Goal: Feedback & Contribution: Contribute content

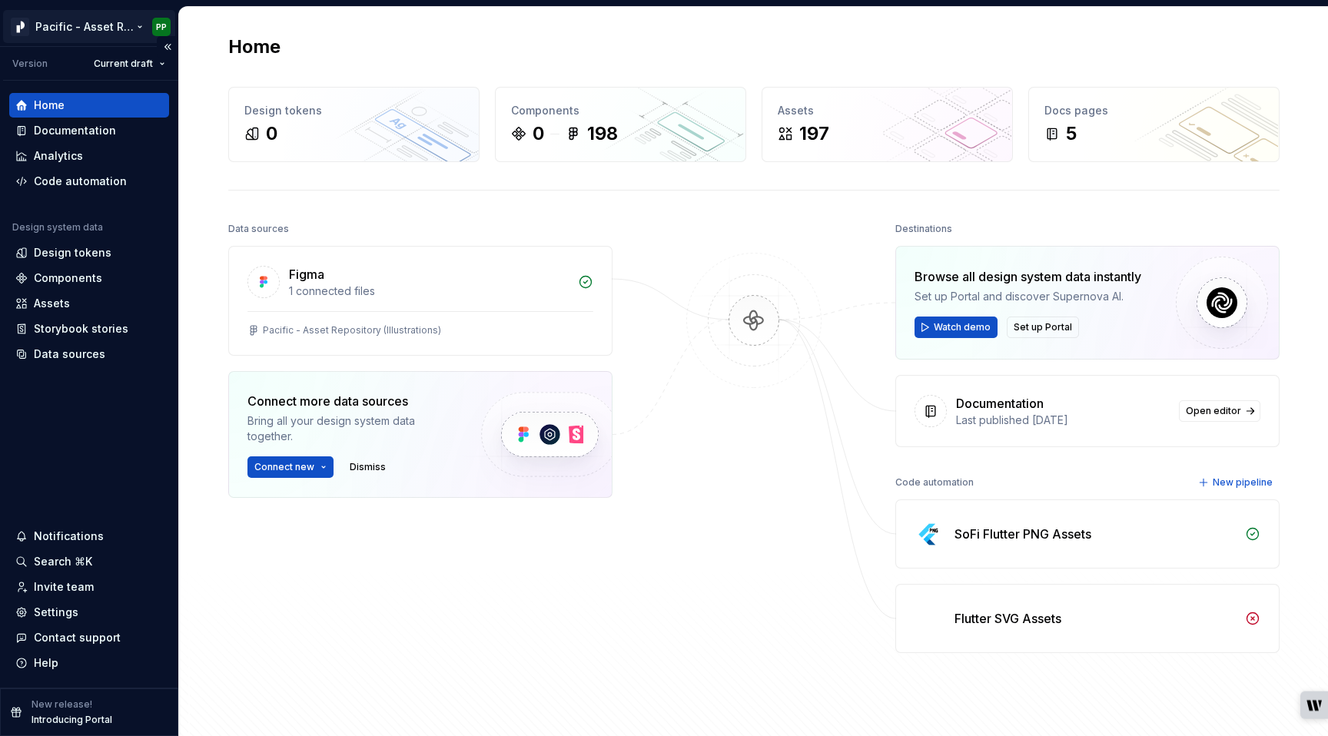
click at [123, 27] on html "Pacific - Asset Repository (Illustrations) PP Version Current draft Home Docume…" at bounding box center [664, 368] width 1328 height 736
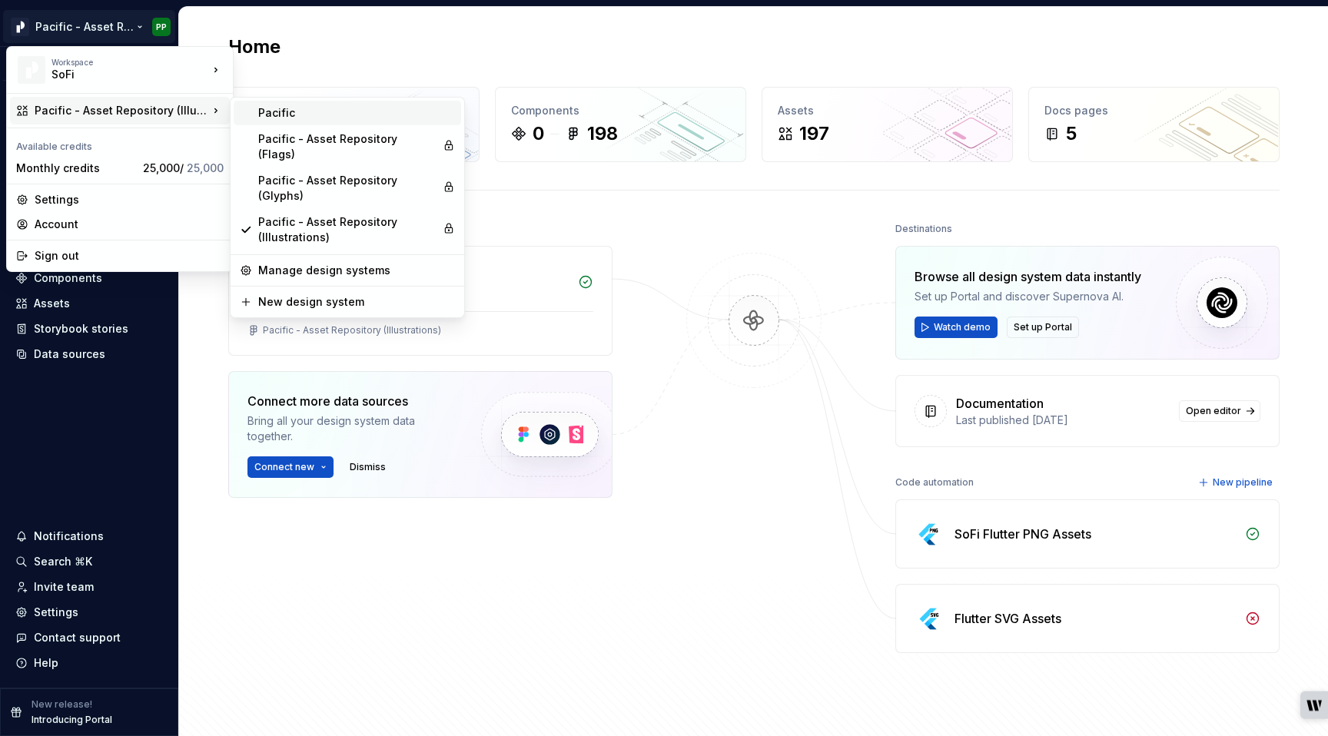
click at [322, 115] on div "Pacific" at bounding box center [356, 112] width 197 height 15
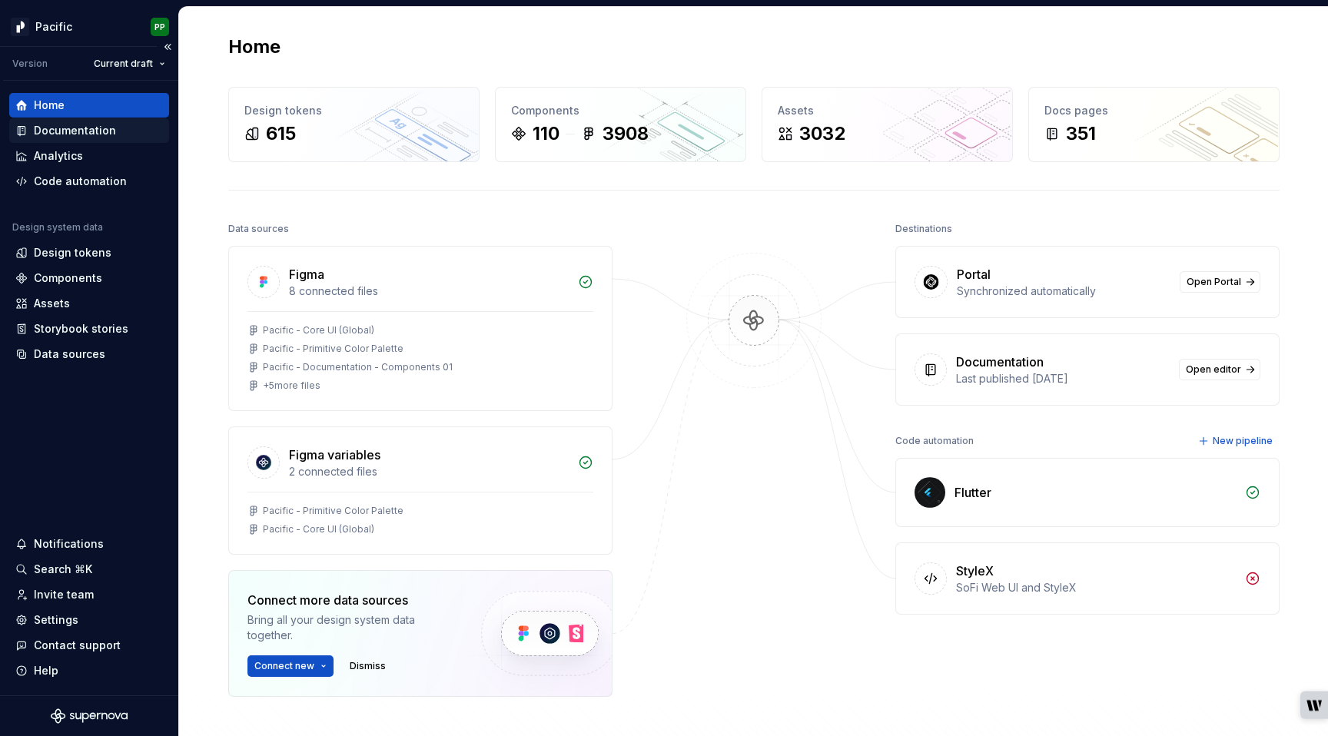
click at [84, 131] on div "Documentation" at bounding box center [75, 130] width 82 height 15
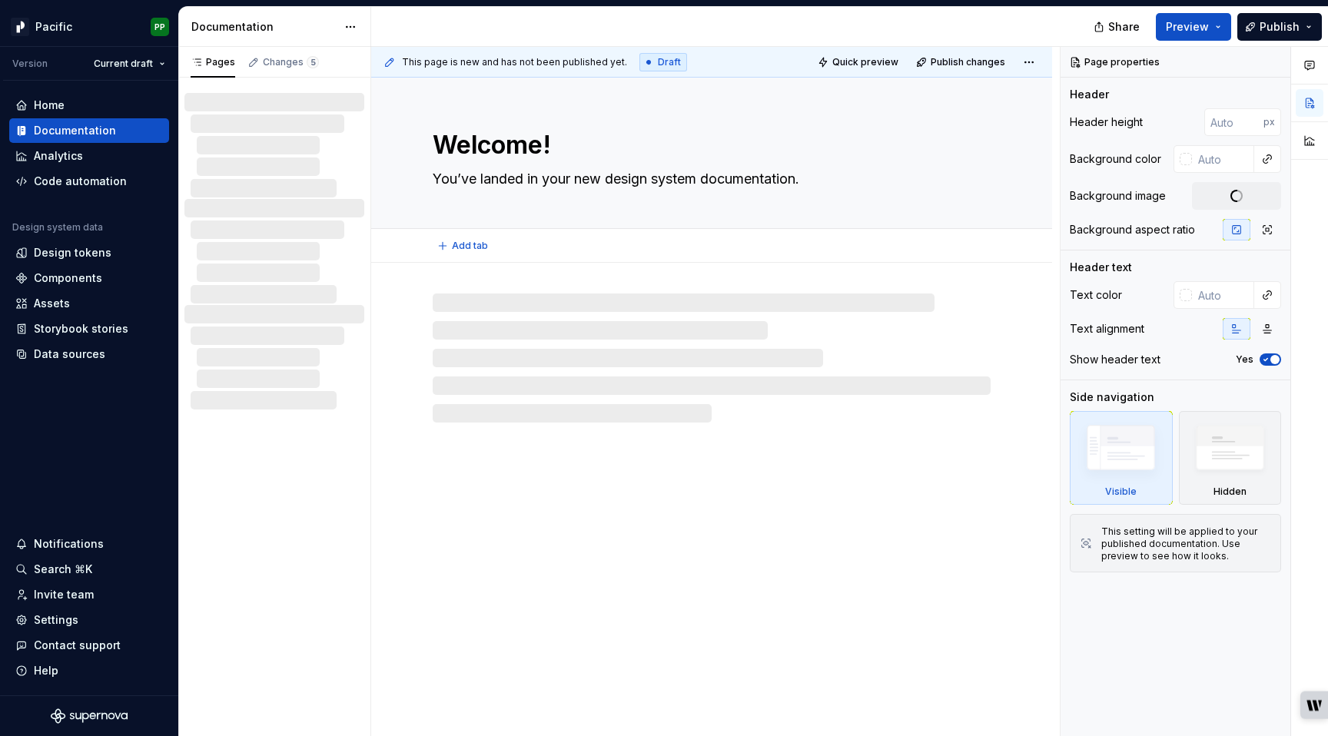
type textarea "*"
type textarea "Welcome to [GEOGRAPHIC_DATA]"
type textarea "Pacific is the design language that fuels SoFi's commitment to delivering simpl…"
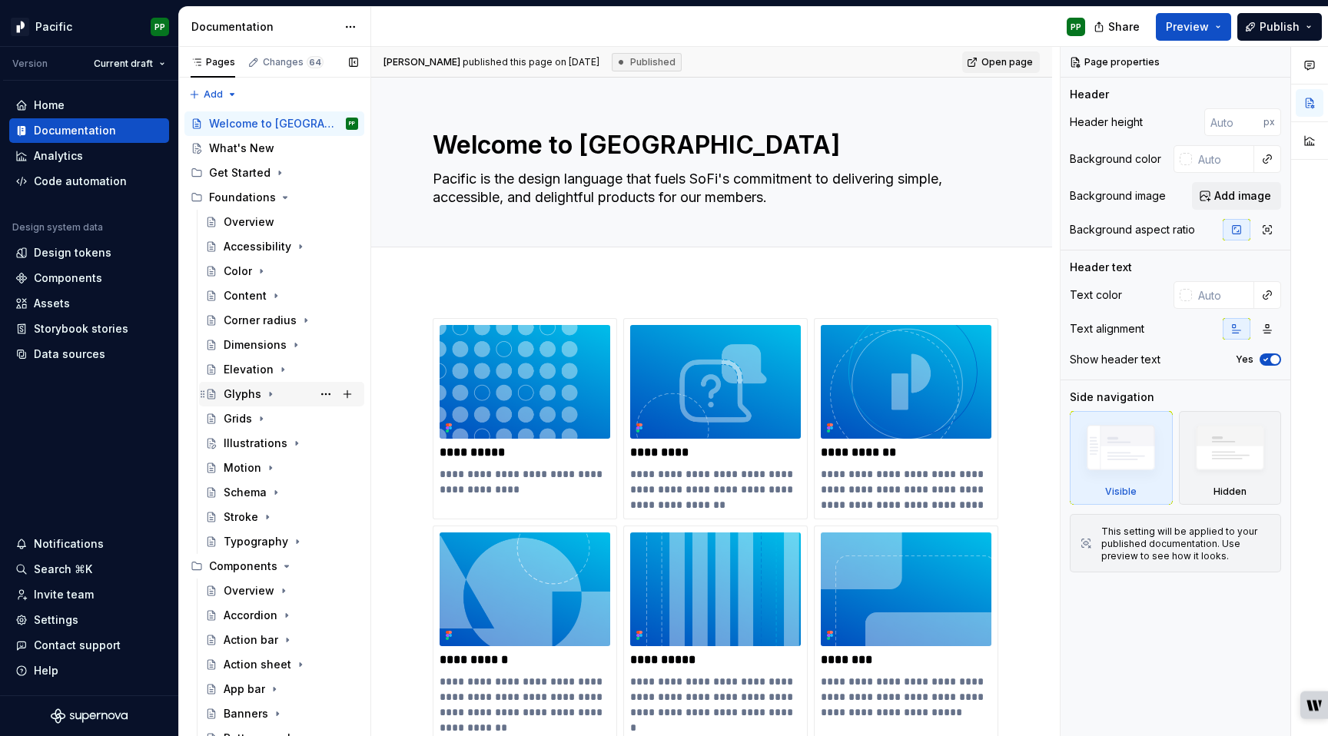
click at [277, 396] on div "Glyphs" at bounding box center [291, 394] width 134 height 22
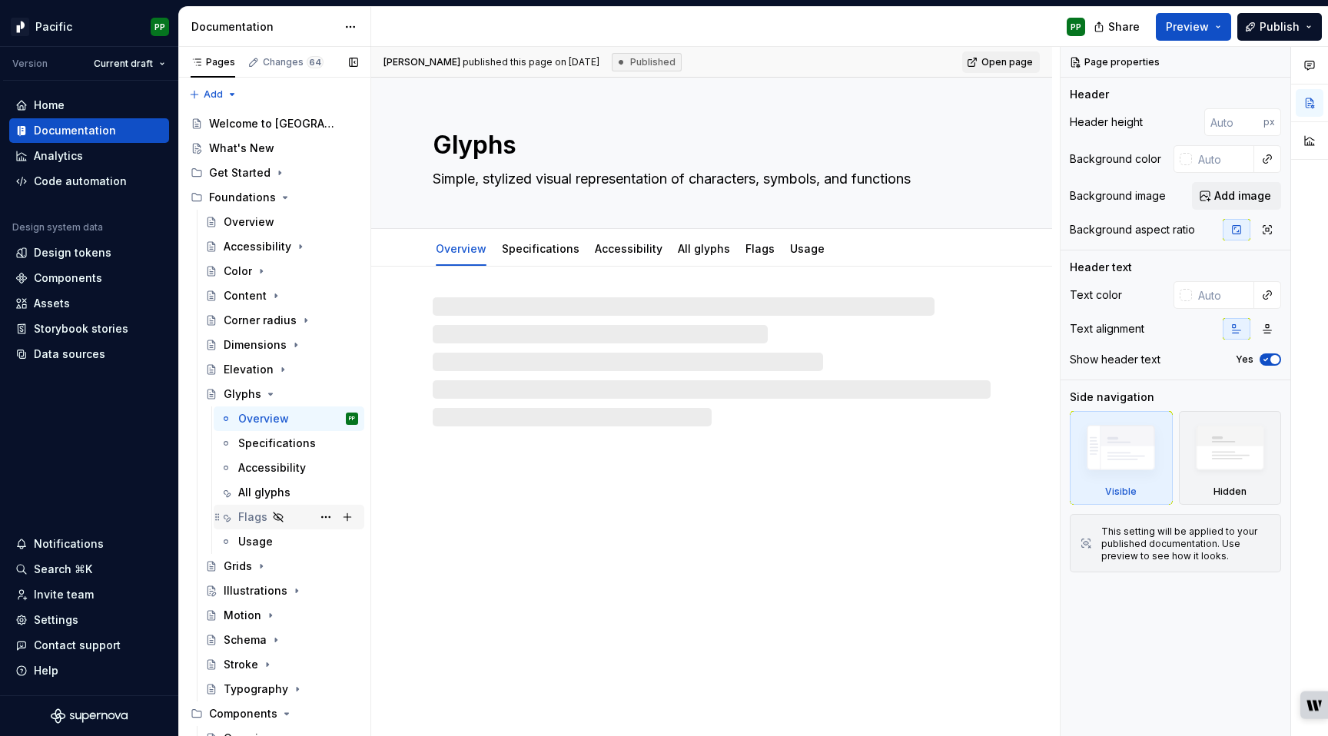
click at [256, 515] on div "Flags" at bounding box center [252, 516] width 29 height 15
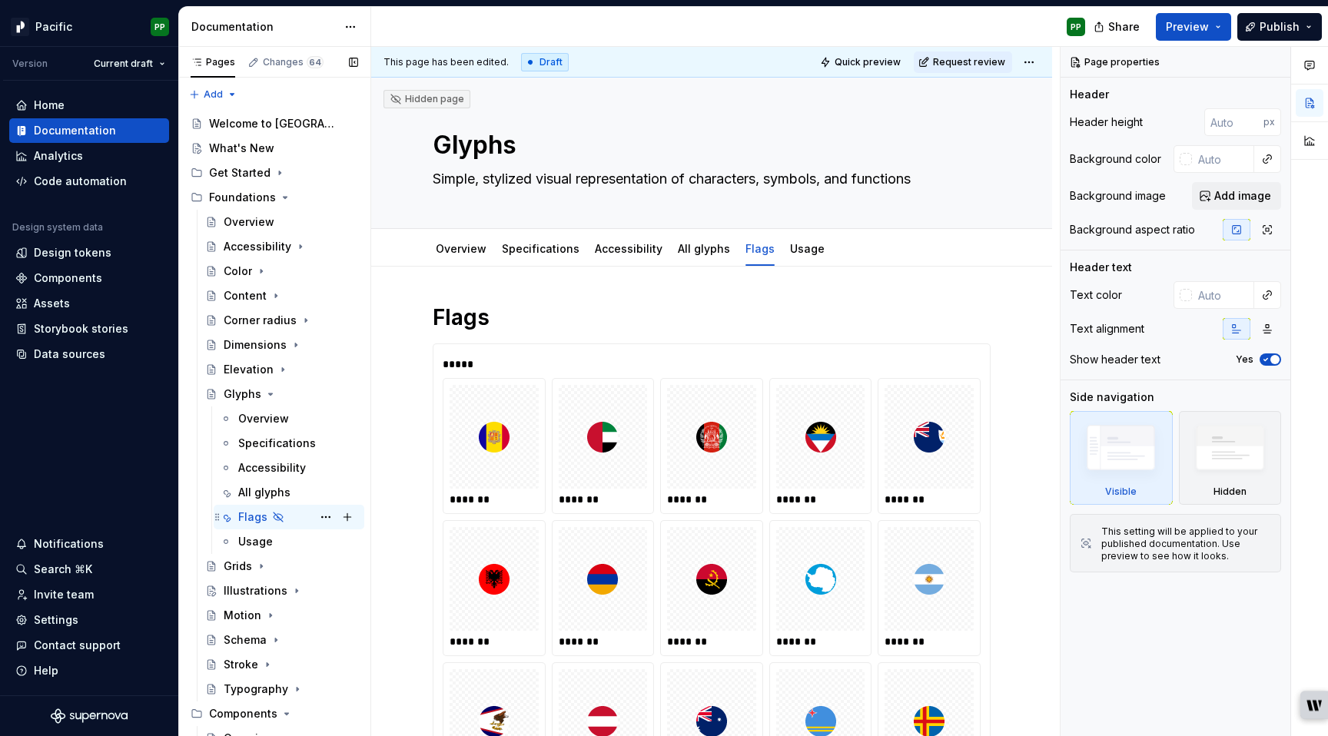
click at [277, 516] on icon "Page tree" at bounding box center [278, 517] width 12 height 12
click at [327, 521] on button "Page tree" at bounding box center [326, 517] width 22 height 22
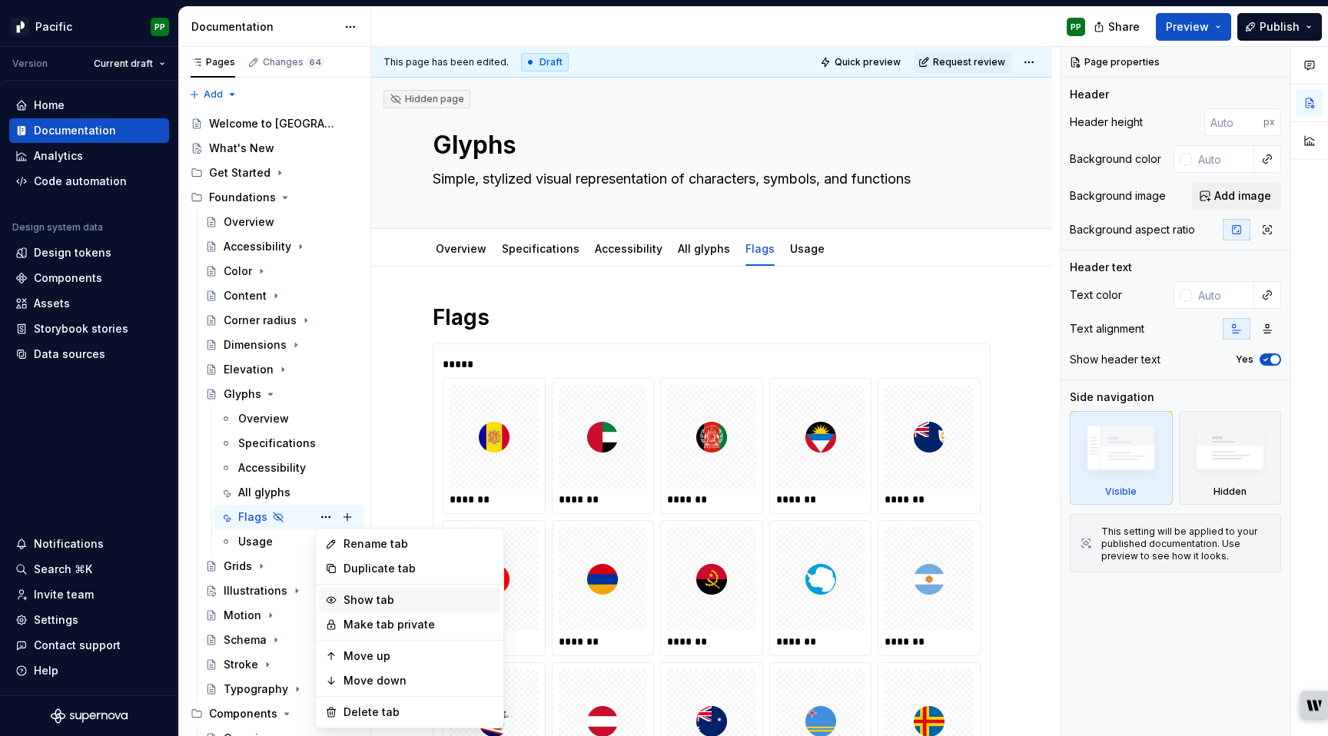
click at [406, 596] on div "Show tab" at bounding box center [418, 599] width 151 height 15
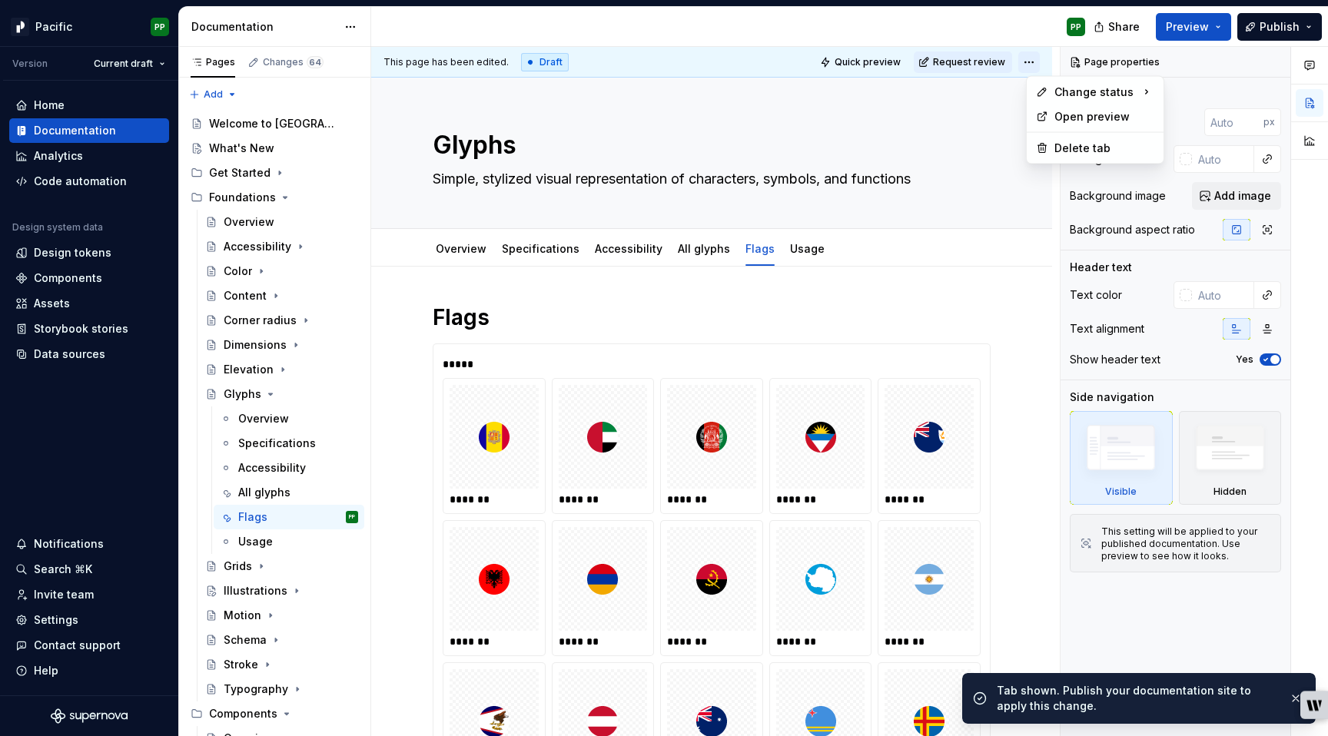
click at [1040, 63] on html "Pacific PP Version Current draft Home Documentation Analytics Code automation D…" at bounding box center [664, 368] width 1328 height 736
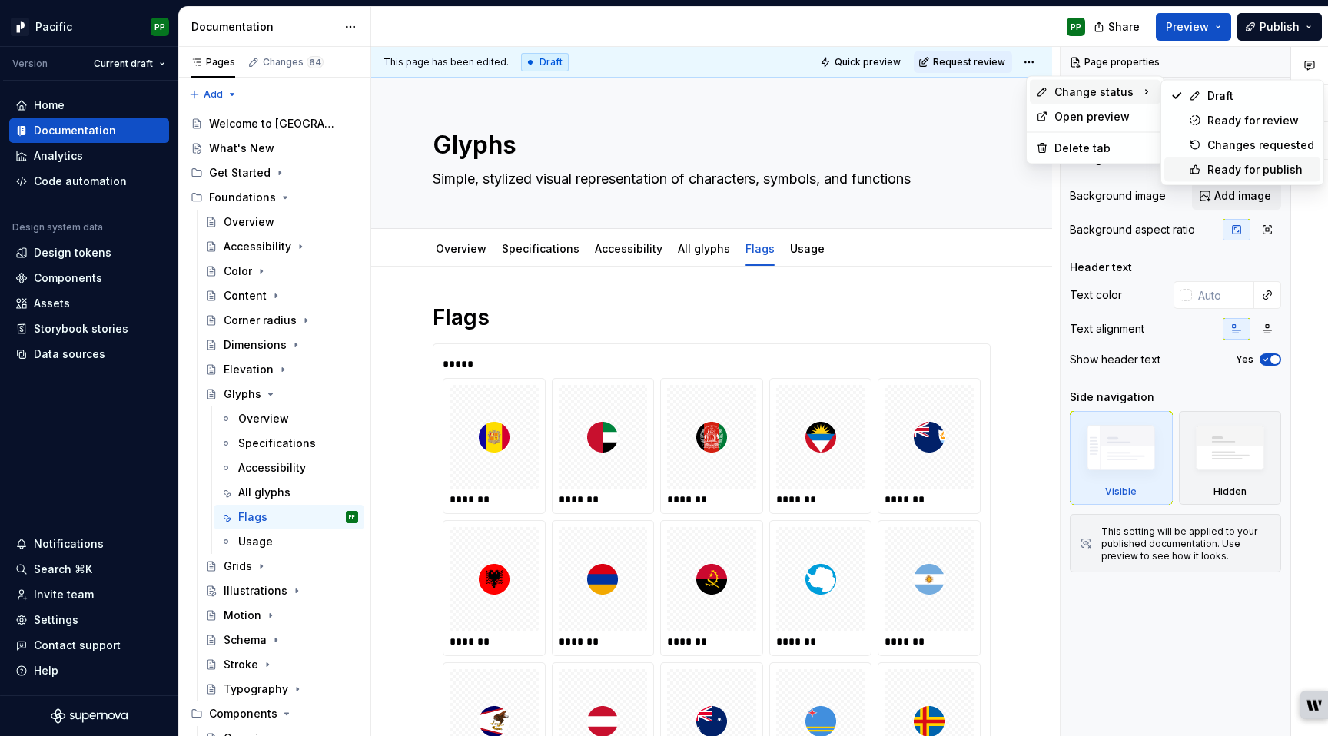
click at [1227, 165] on div "Ready for publish" at bounding box center [1260, 169] width 107 height 15
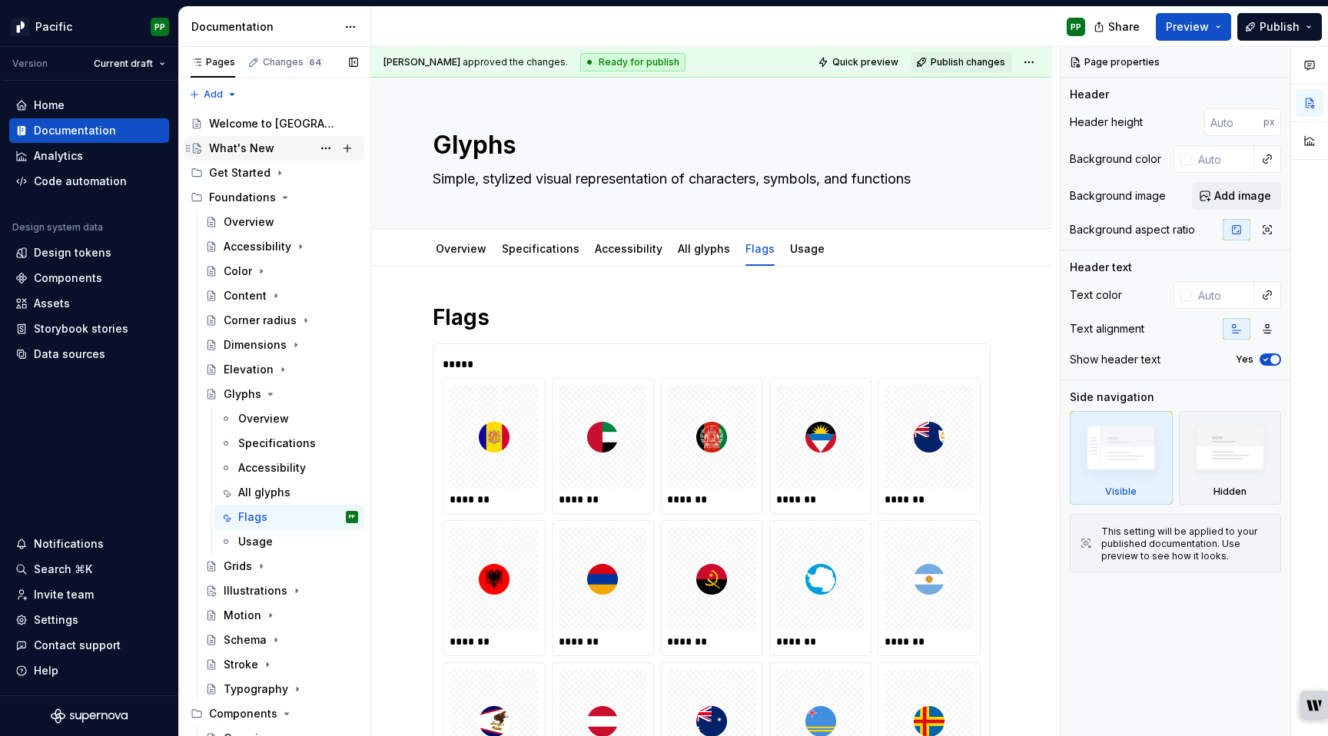
click at [259, 148] on div "What's New" at bounding box center [241, 148] width 65 height 15
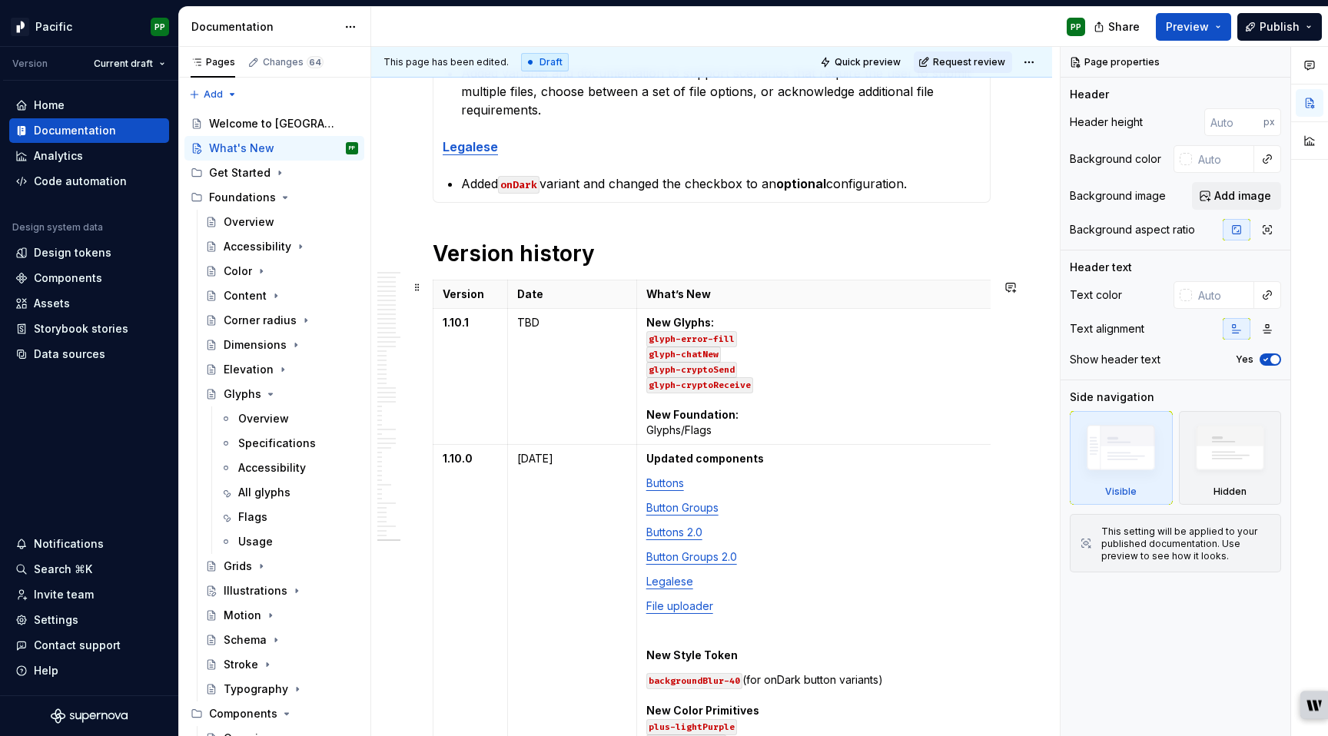
scroll to position [808, 0]
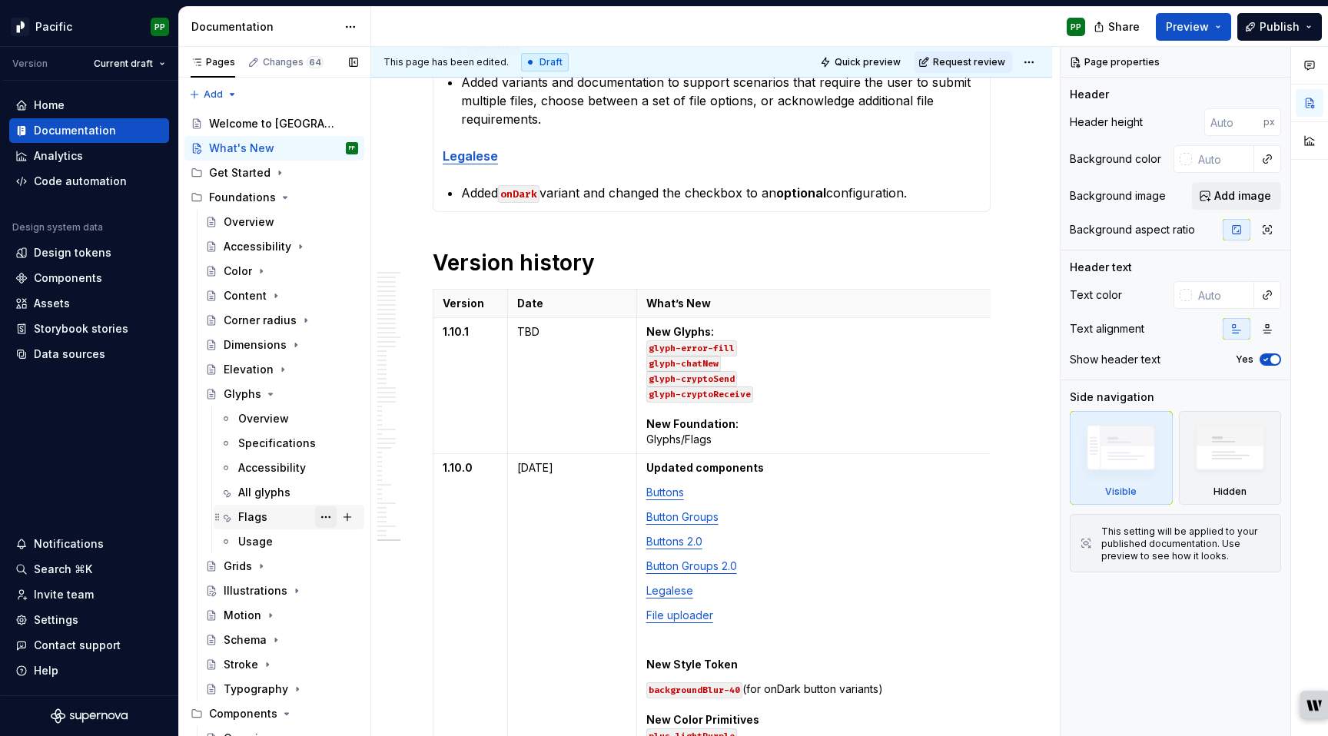
click at [323, 515] on button "Page tree" at bounding box center [326, 517] width 22 height 22
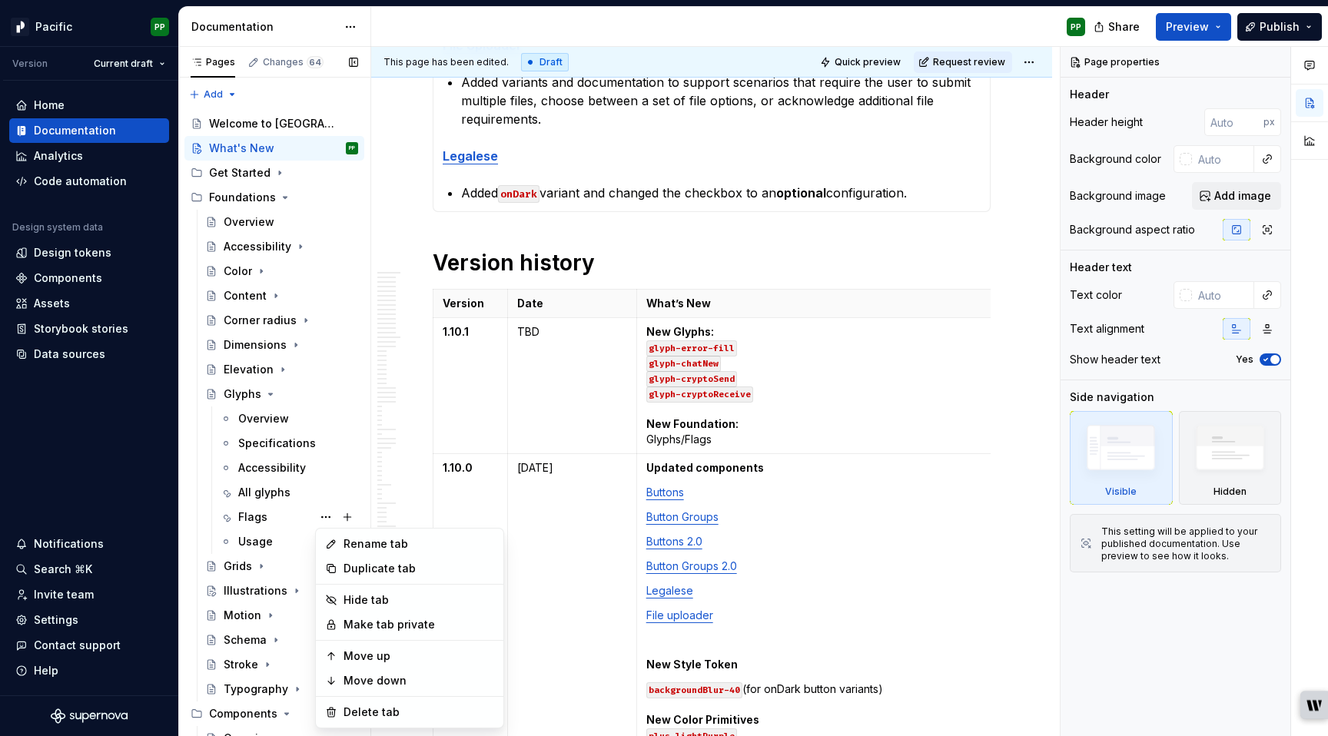
click at [281, 520] on div "Pages Changes 64 Add Accessibility guide for tree Page tree. Navigate the tree …" at bounding box center [274, 395] width 192 height 696
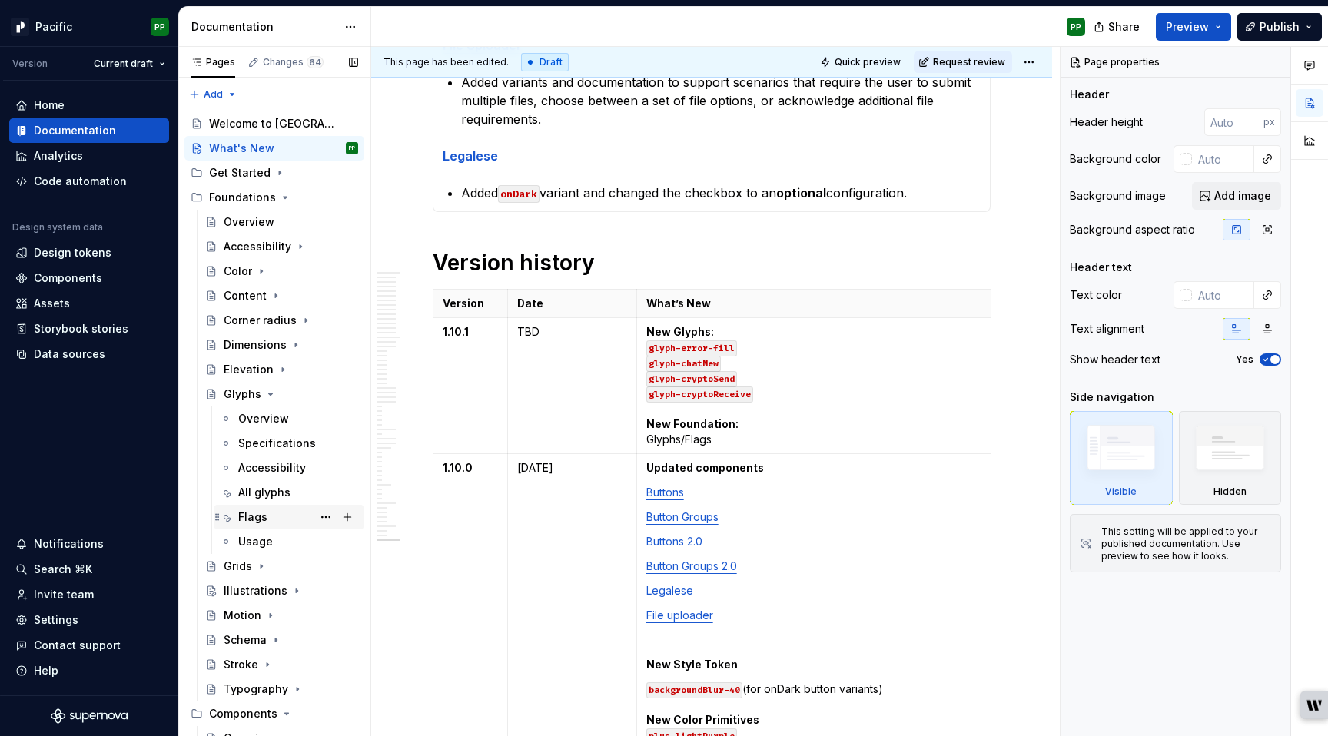
click at [251, 518] on div "Flags" at bounding box center [252, 516] width 29 height 15
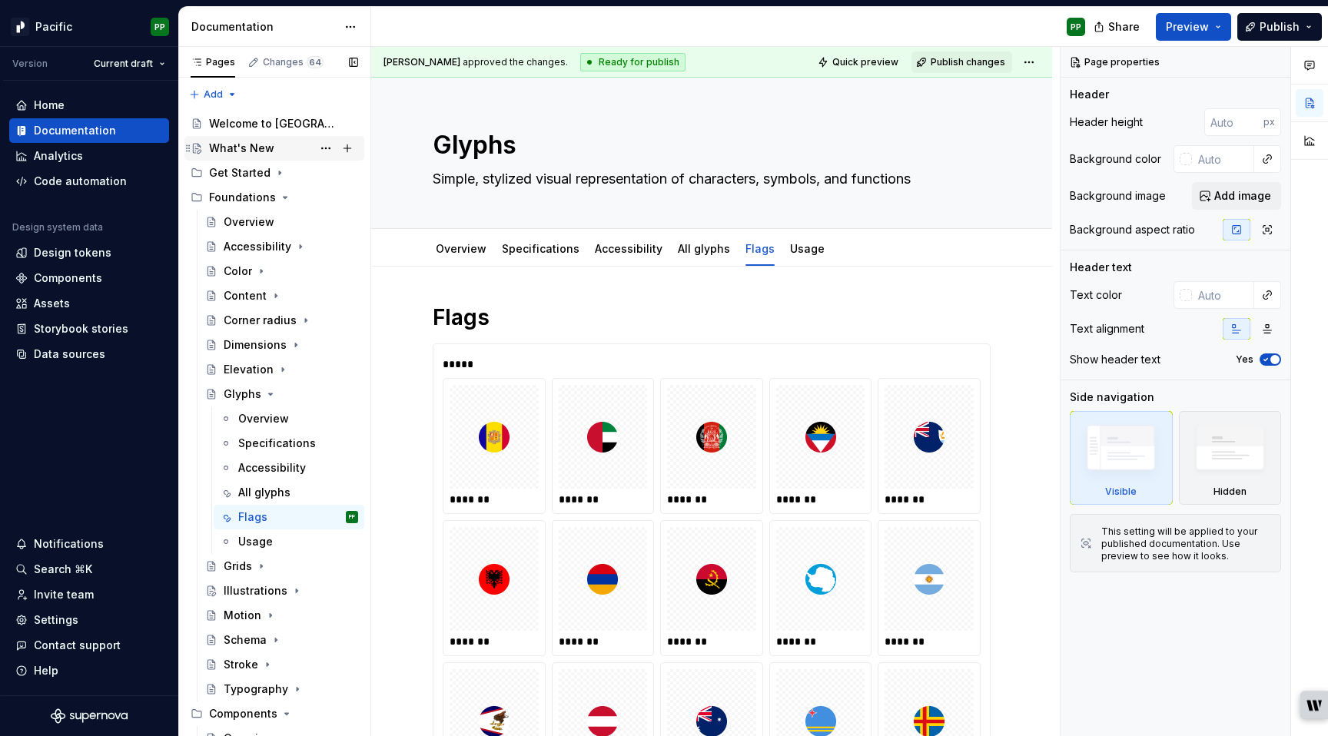
click at [274, 145] on div "What's New" at bounding box center [283, 149] width 149 height 22
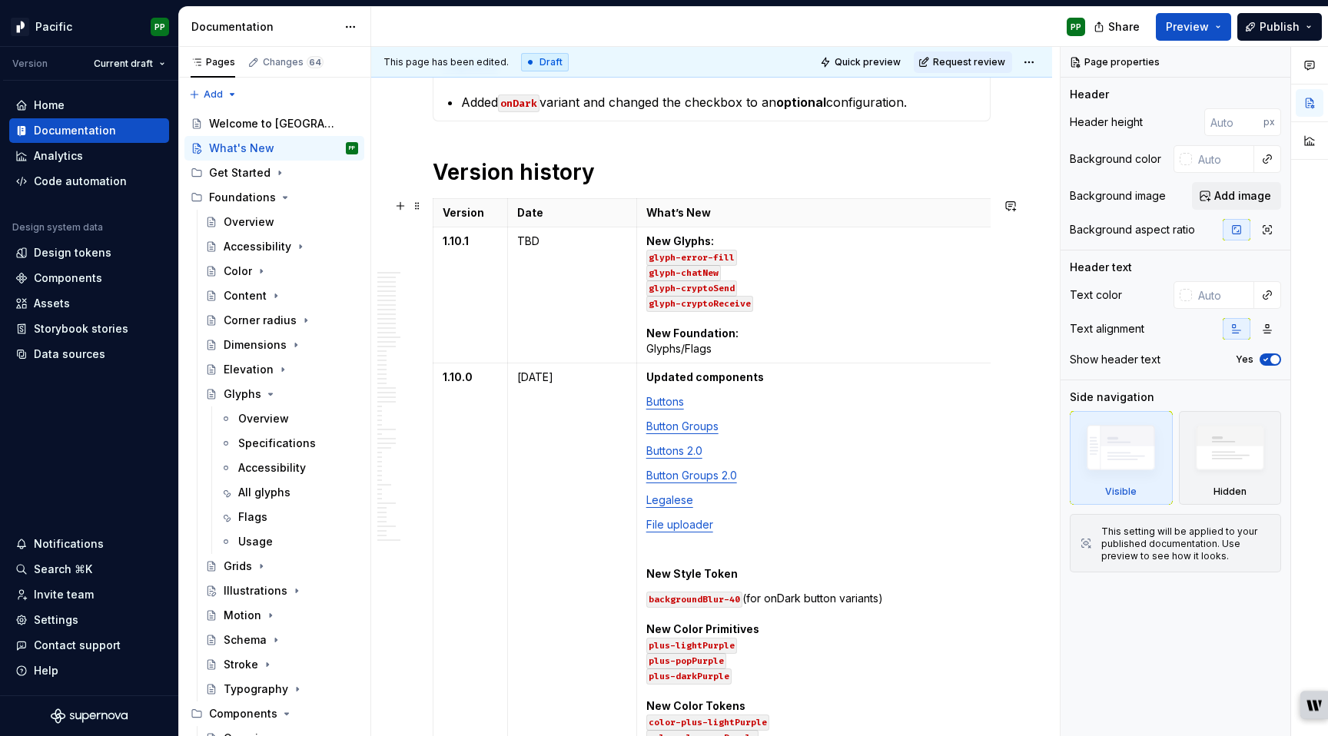
scroll to position [846, 0]
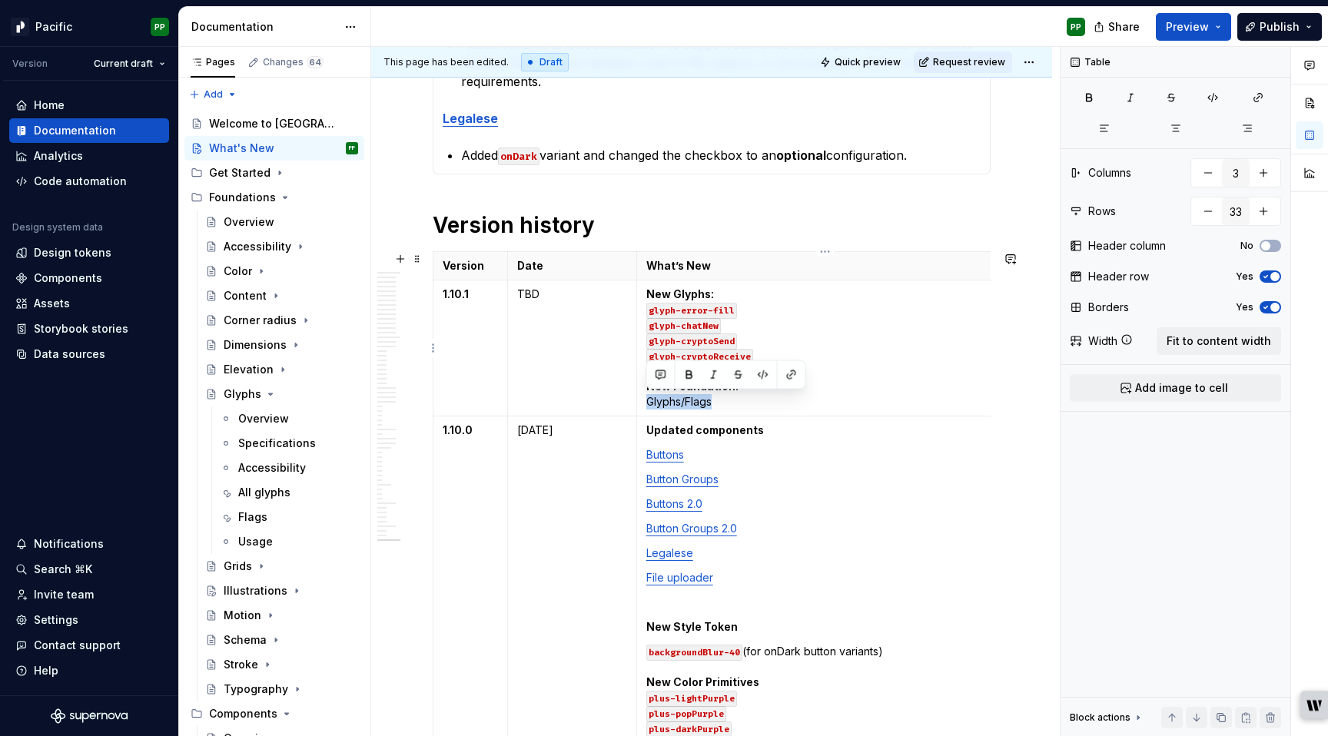
drag, startPoint x: 718, startPoint y: 407, endPoint x: 648, endPoint y: 407, distance: 69.9
click at [648, 407] on p "New Glyphs: glyph-error-fill glyph-chatNew glyph-cryptoSend glyph-cryptoReceive…" at bounding box center [824, 348] width 357 height 123
click at [797, 372] on button "button" at bounding box center [792, 375] width 22 height 22
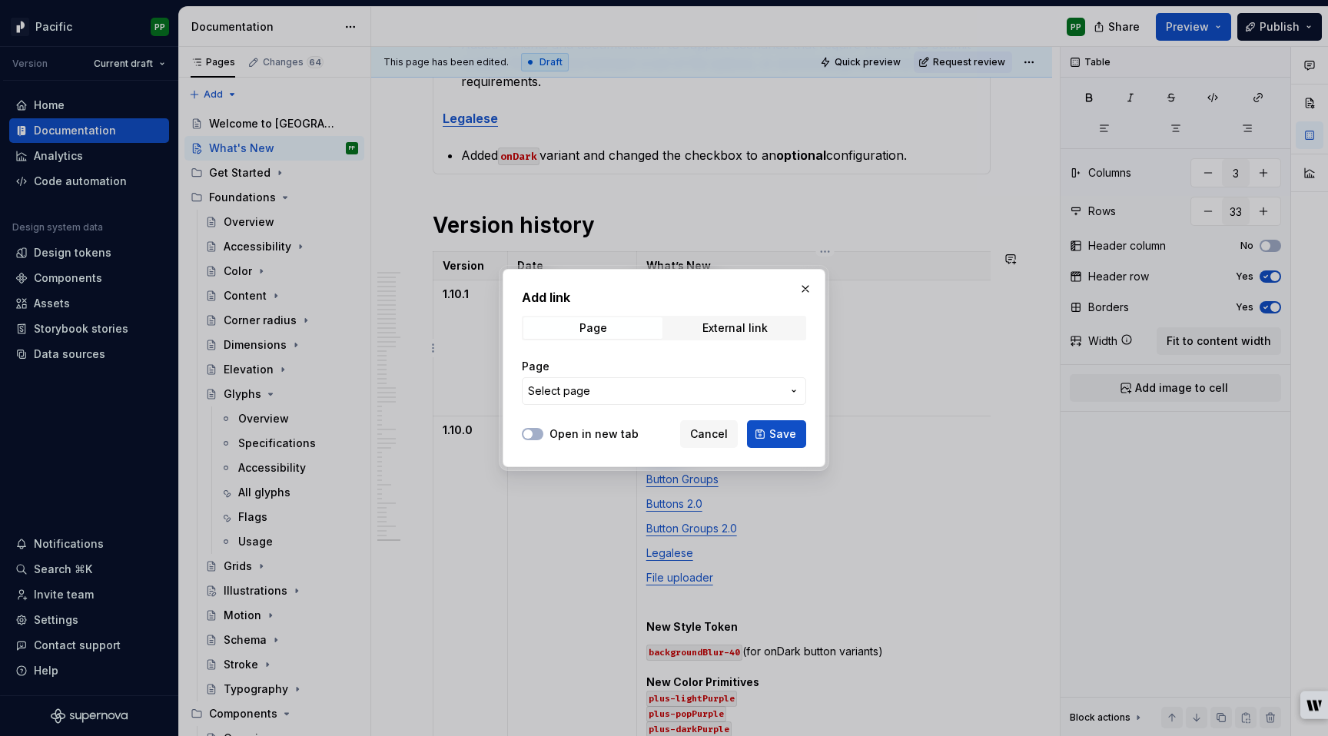
click at [697, 394] on span "Select page" at bounding box center [655, 390] width 254 height 15
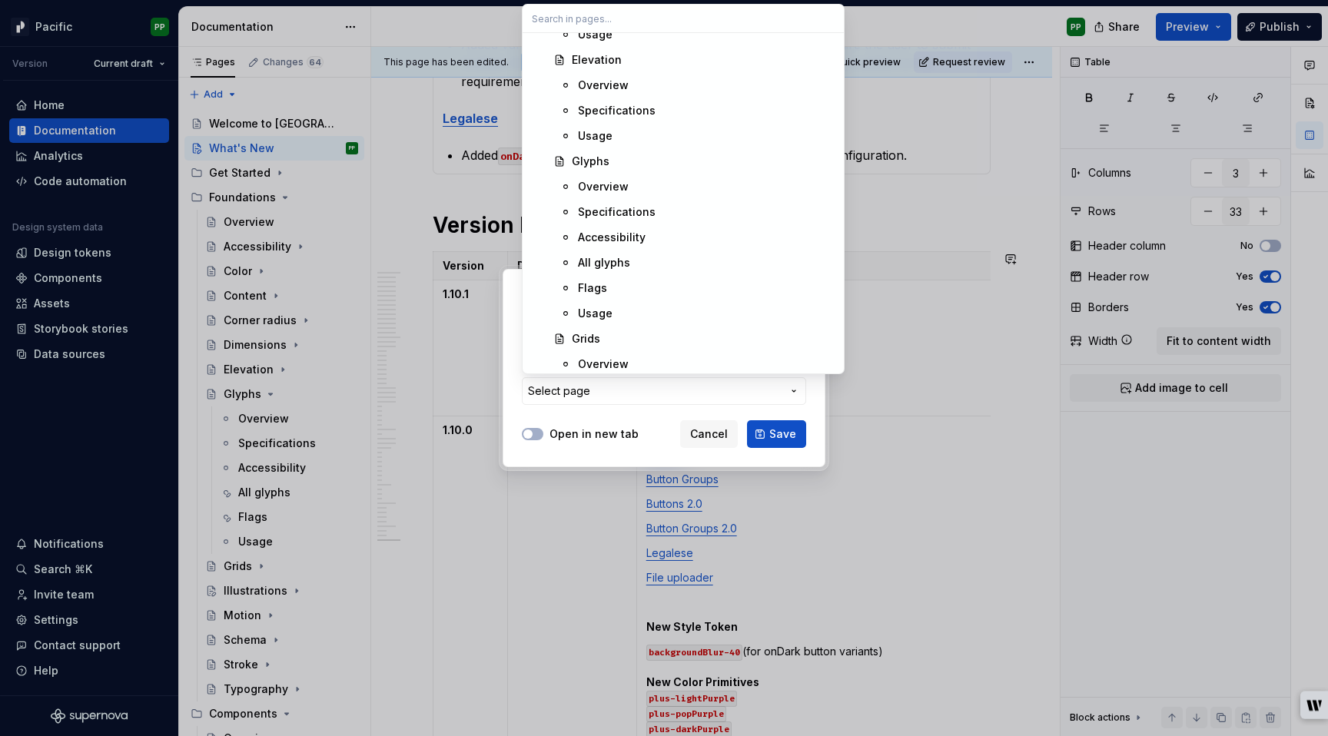
scroll to position [957, 0]
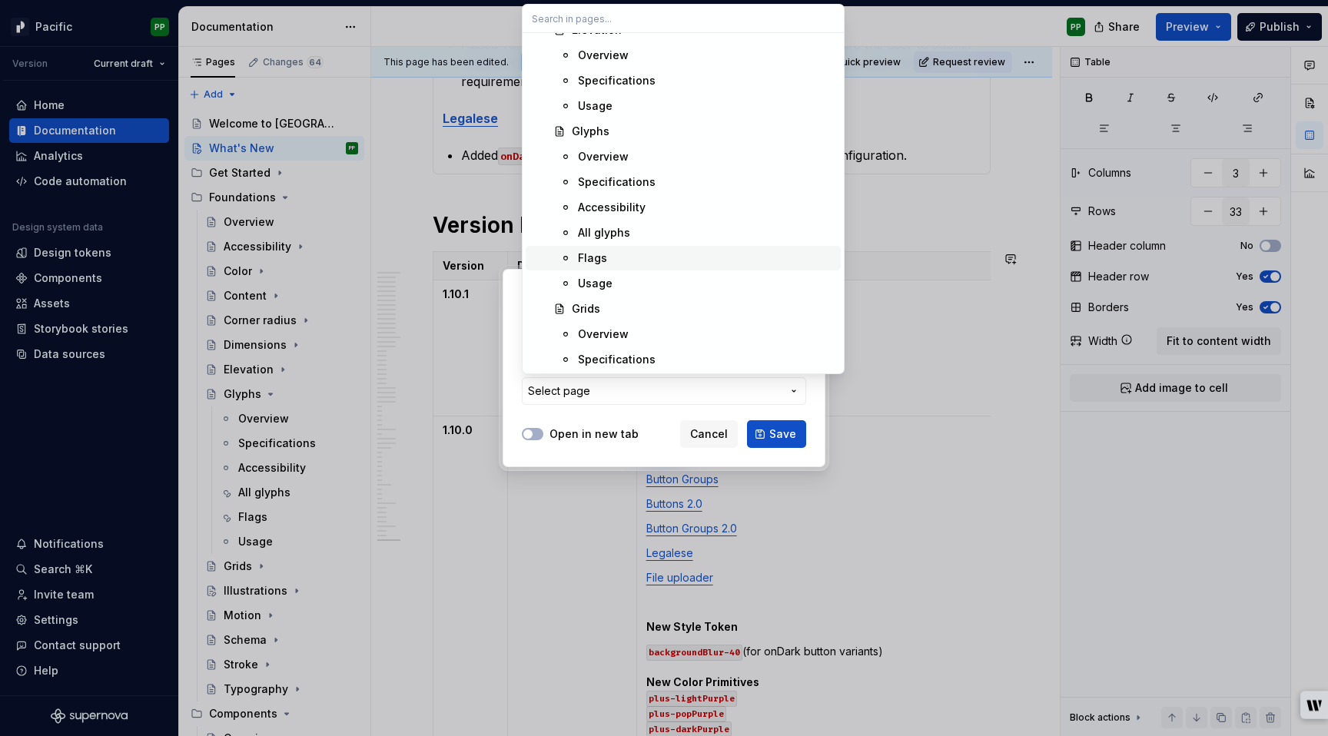
click at [600, 260] on div "Flags" at bounding box center [592, 257] width 29 height 15
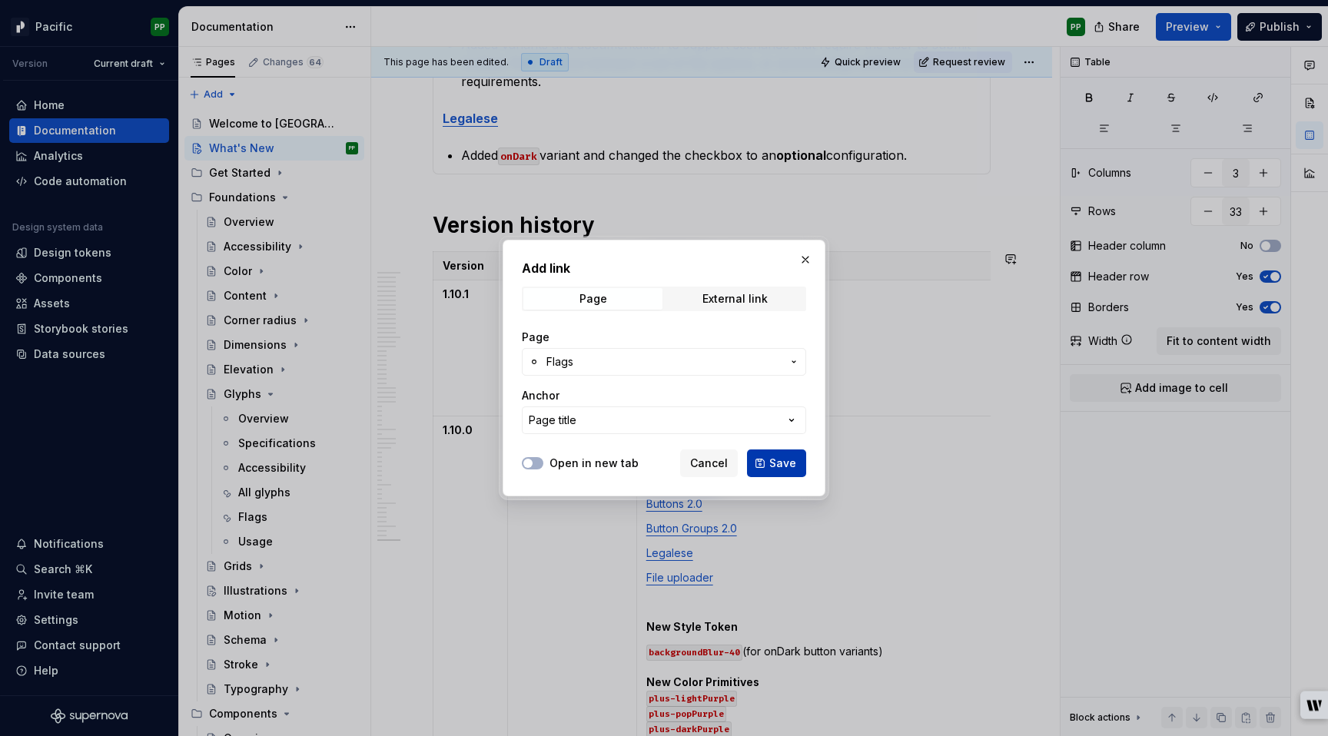
click at [786, 465] on span "Save" at bounding box center [782, 463] width 27 height 15
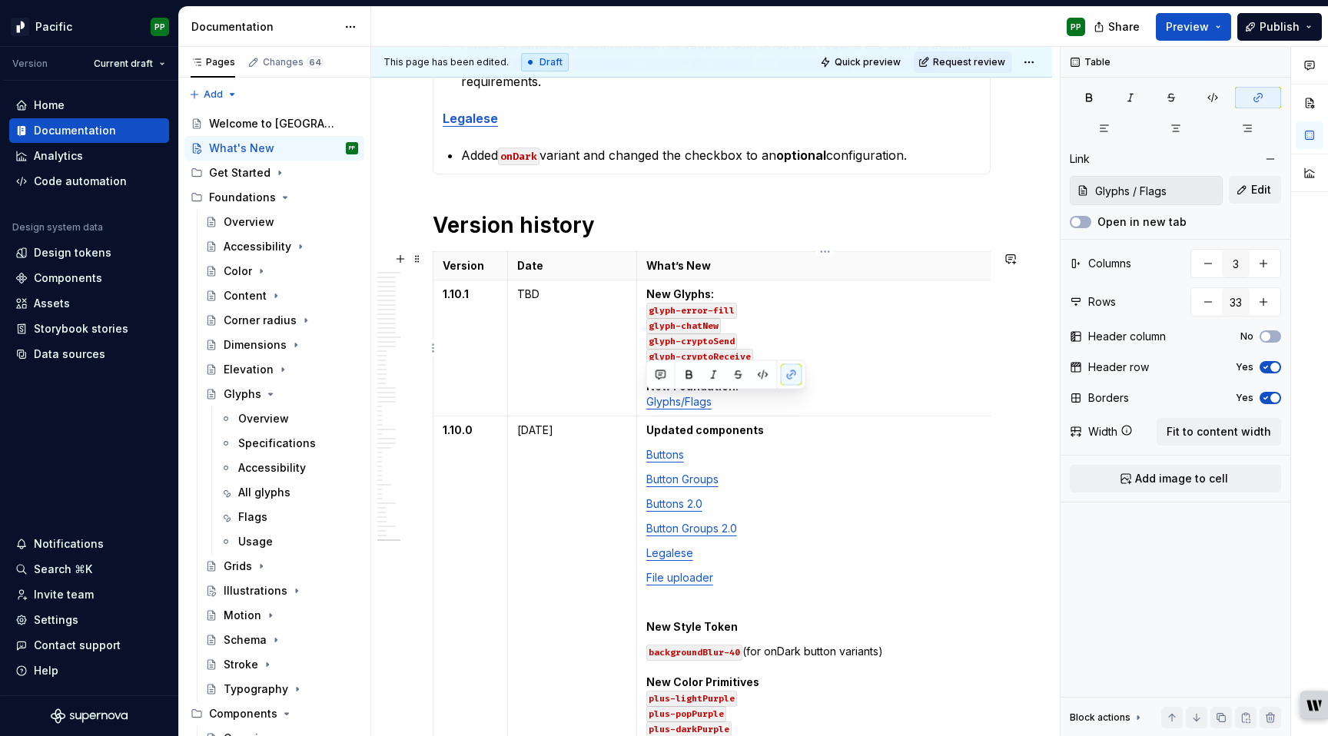
click at [829, 405] on p "New Glyphs: glyph-error-fill glyph-chatNew glyph-cryptoSend glyph-cryptoReceive…" at bounding box center [824, 348] width 357 height 123
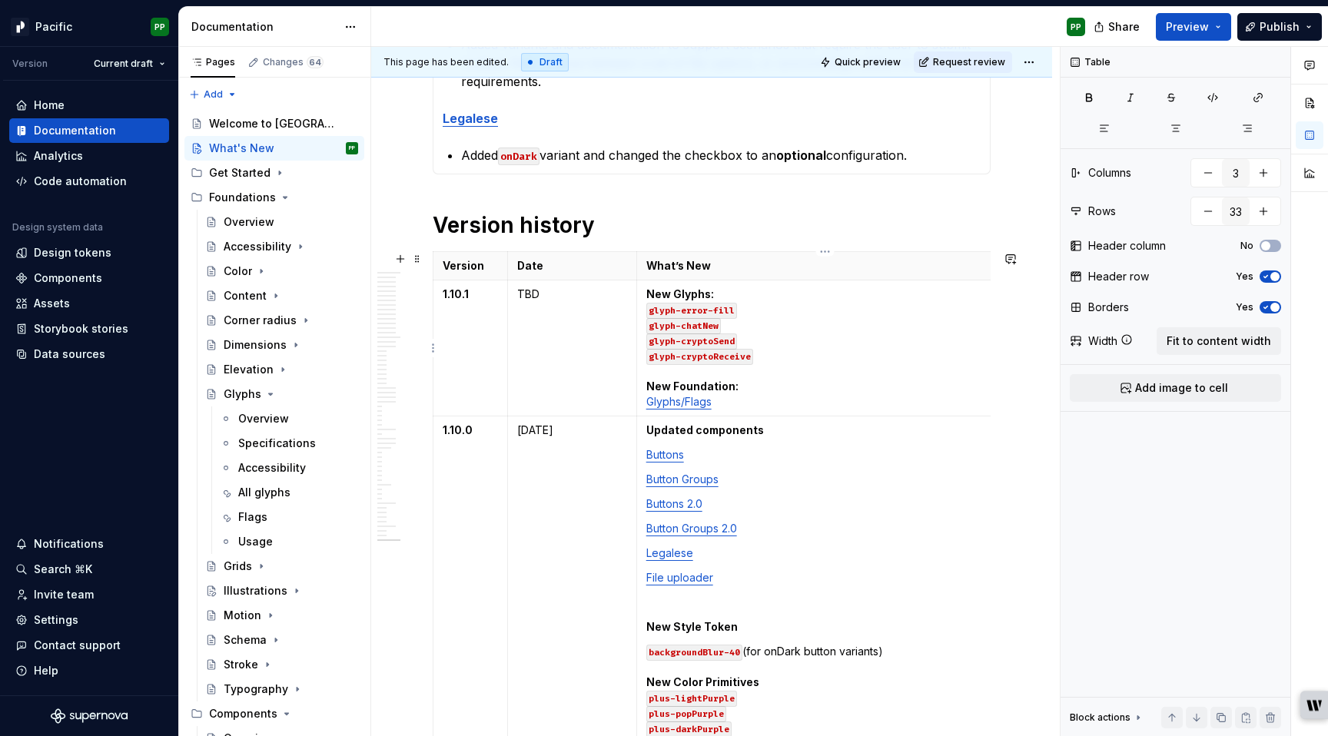
click at [690, 404] on link "Glyphs/Flags" at bounding box center [678, 401] width 65 height 13
click at [756, 400] on p "New Glyphs: glyph-error-fill glyph-chatNew glyph-cryptoSend glyph-cryptoReceive…" at bounding box center [824, 348] width 357 height 123
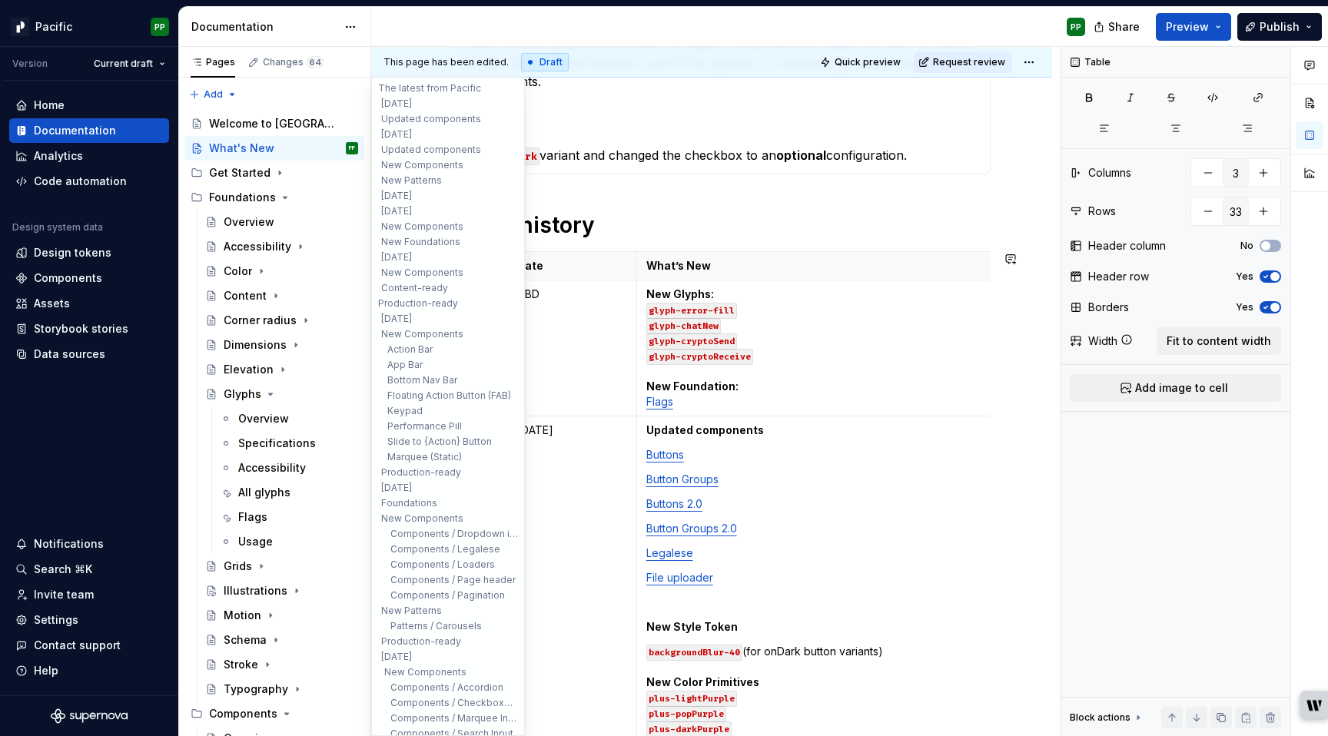
type textarea "*"
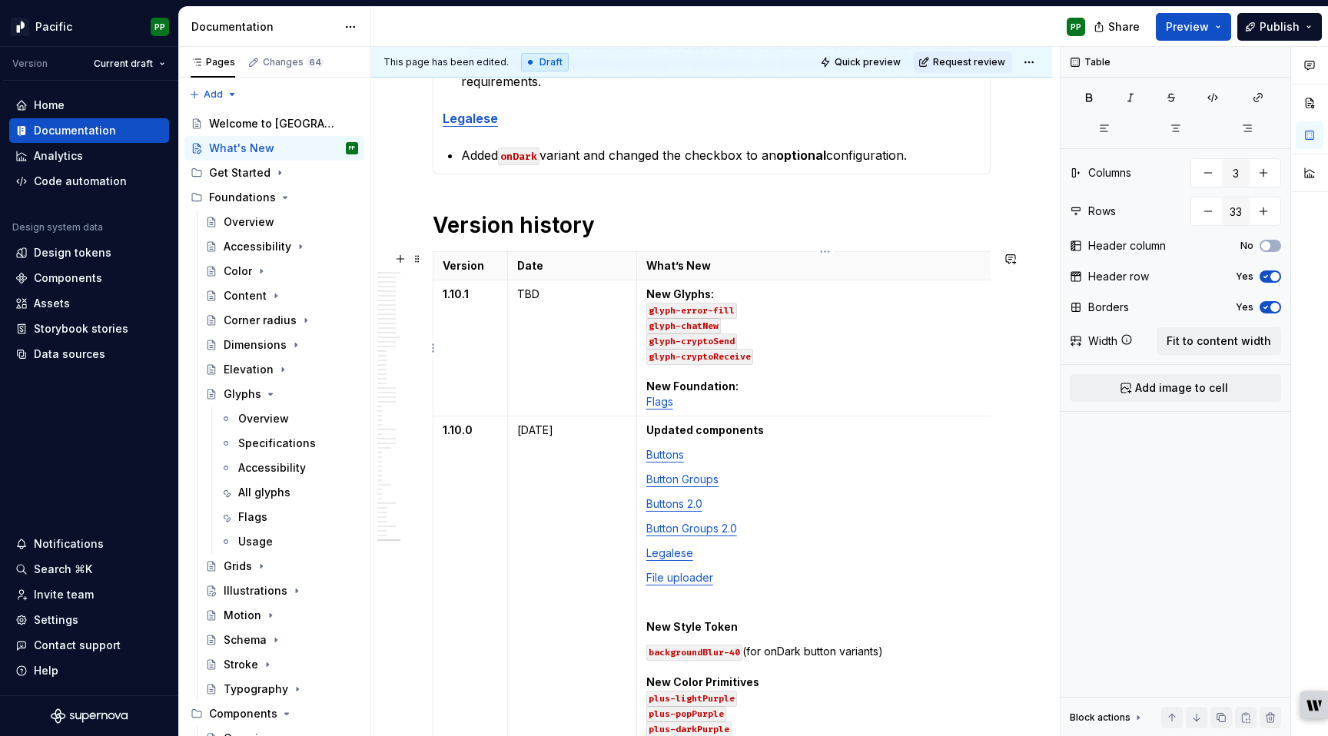
click at [795, 359] on p "New Glyphs: glyph-error-fill glyph-chatNew glyph-cryptoSend glyph-cryptoReceive…" at bounding box center [824, 348] width 357 height 123
click at [821, 375] on p "New Glyphs: glyph-error-fill glyph-chatNew glyph-cryptoSend glyph-cryptoReceive…" at bounding box center [824, 348] width 357 height 123
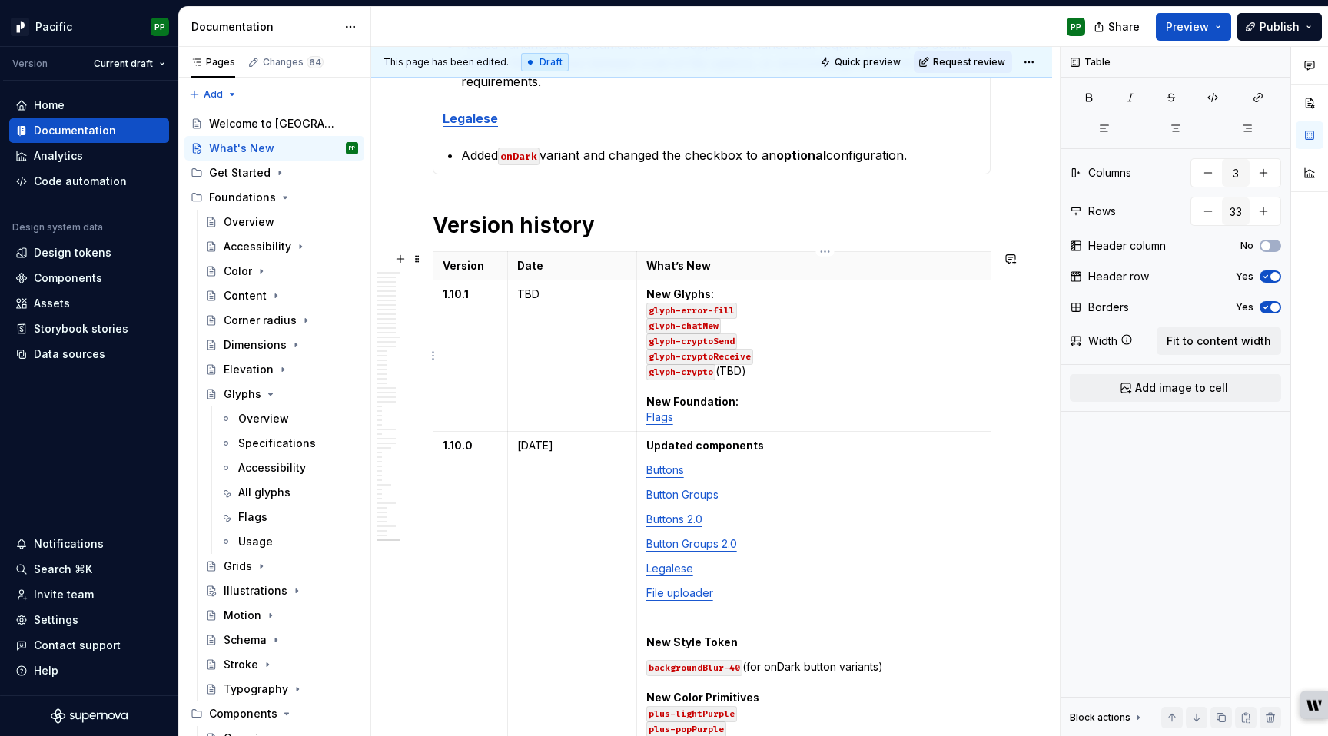
click at [785, 416] on p "New Glyphs: glyph-error-fill glyph-chatNew glyph-cryptoSend glyph-cryptoReceive…" at bounding box center [824, 356] width 357 height 138
type textarea "*"
